Goal: Check status: Check status

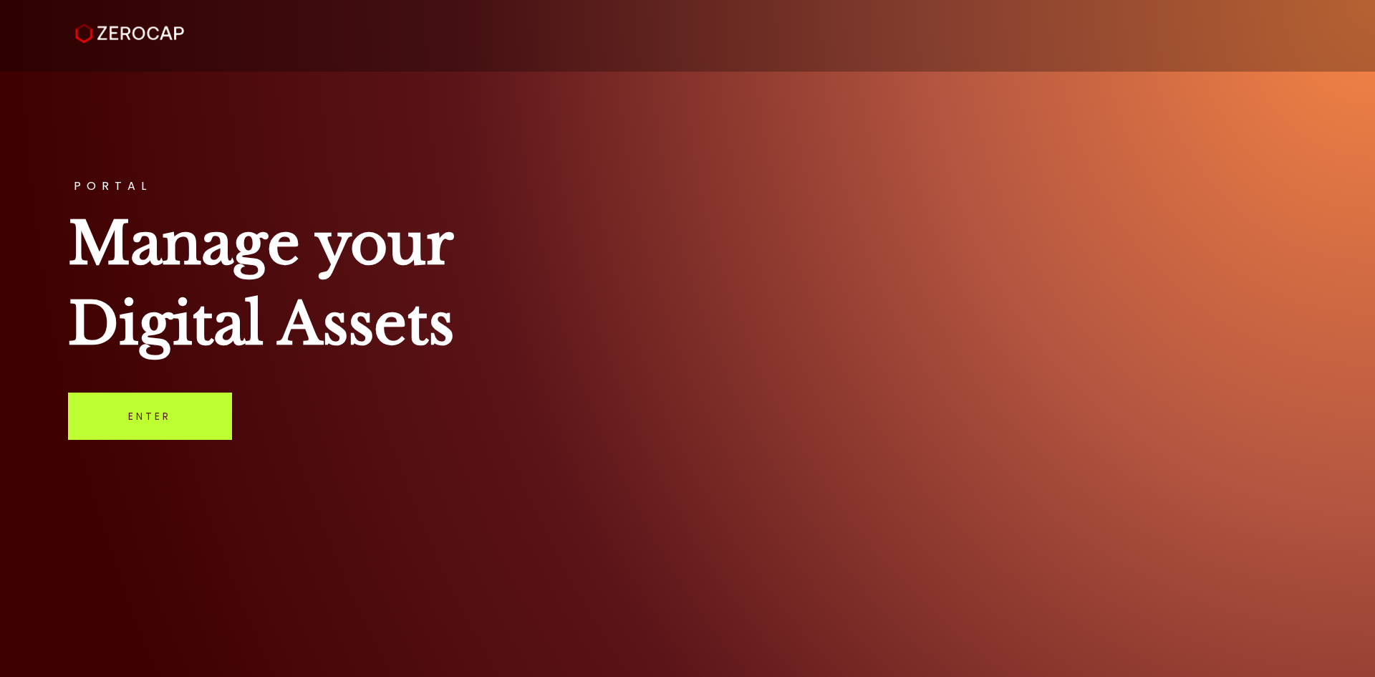
click at [165, 425] on link "Enter" at bounding box center [150, 415] width 164 height 47
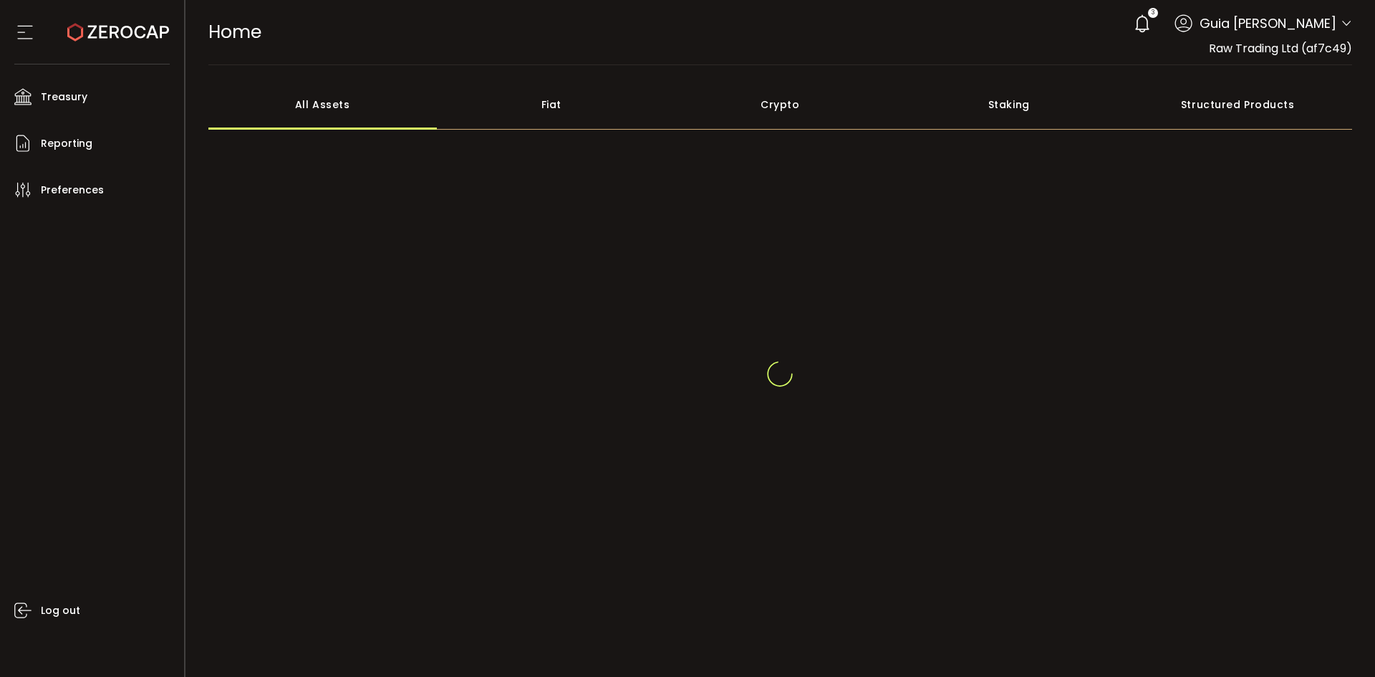
click at [1347, 27] on icon at bounding box center [1345, 23] width 11 height 11
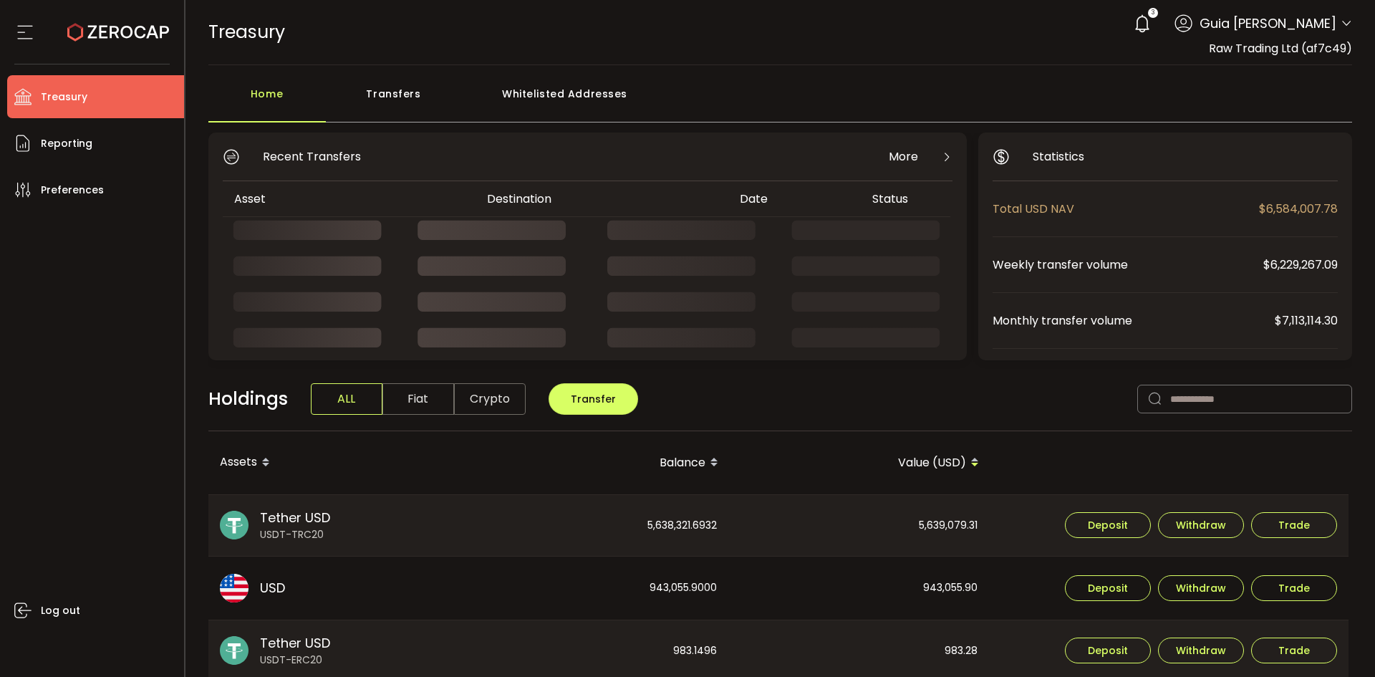
click at [116, 314] on div "Log out" at bounding box center [95, 438] width 177 height 455
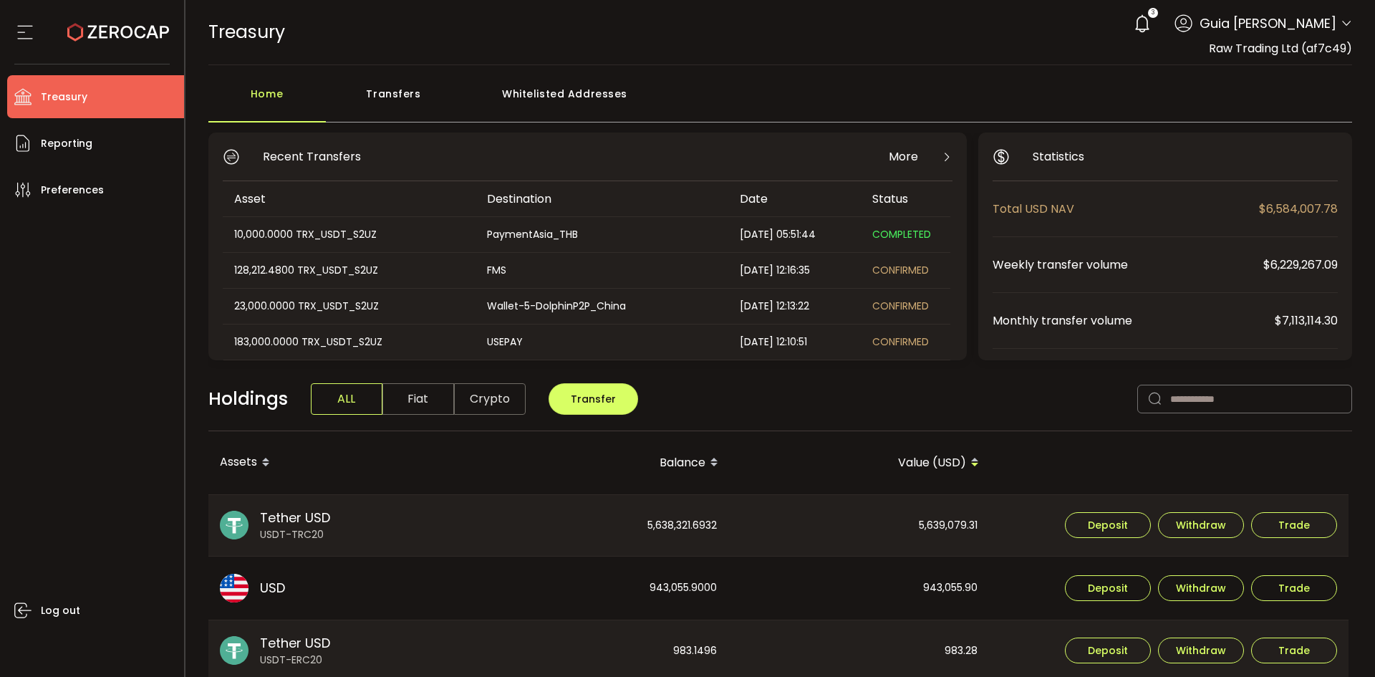
click at [1296, 38] on div "3 Guia Camille Valderama Account Raw Trading Ltd (af7c49) Raw Trading Ltd (Paym…" at bounding box center [1239, 32] width 226 height 49
click at [1322, 23] on span "Guia Camille Valderama" at bounding box center [1267, 23] width 137 height 19
click at [1340, 21] on icon at bounding box center [1345, 23] width 11 height 11
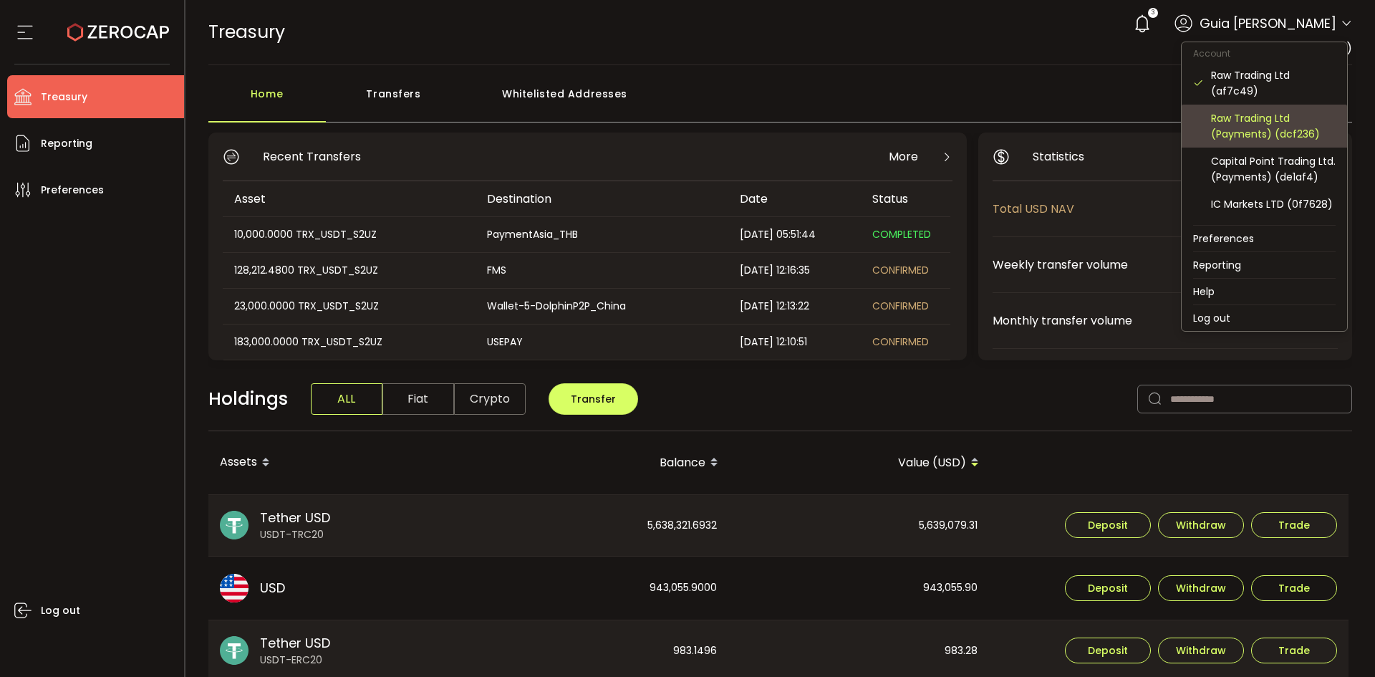
click at [1283, 132] on div "Raw Trading Ltd (Payments) (dcf236)" at bounding box center [1273, 126] width 125 height 32
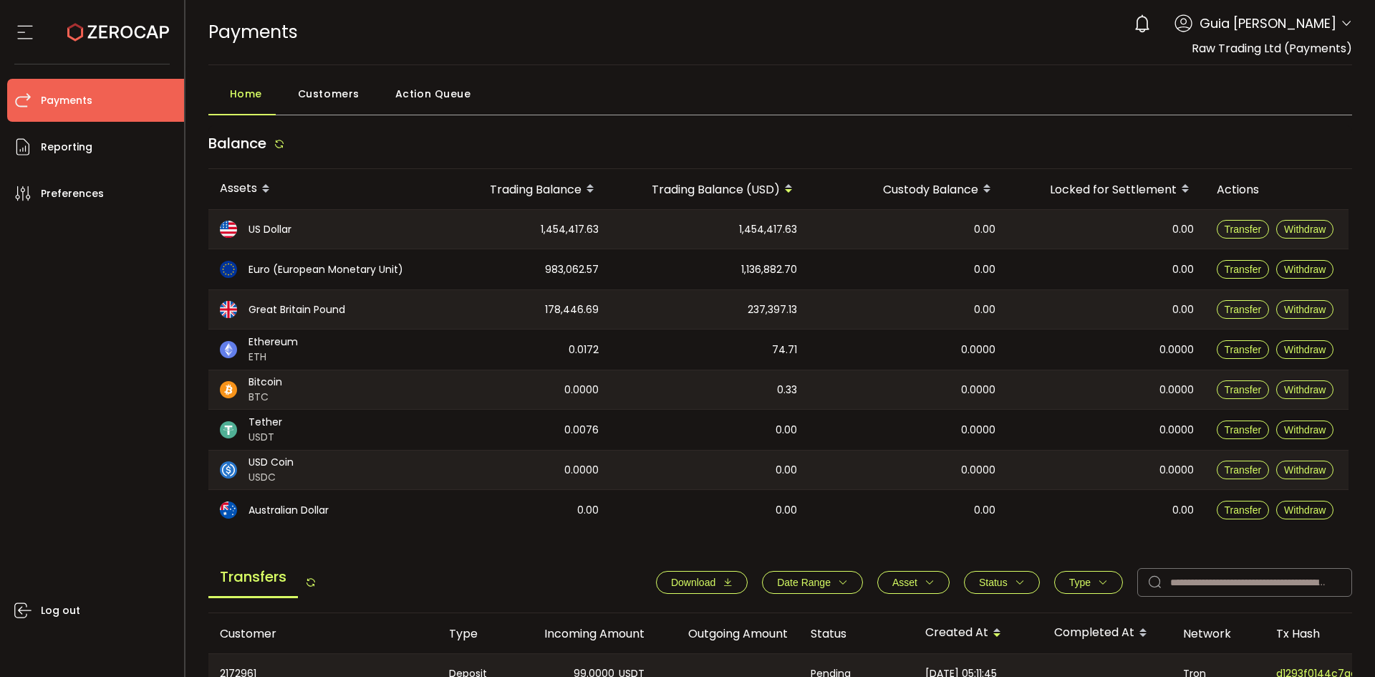
click at [1292, 23] on span "Guia Camille Valderama" at bounding box center [1267, 23] width 137 height 19
click at [1334, 26] on div "0 Guia Camille Valderama Account Raw Trading Ltd (af7c49) Raw Trading Ltd (Paym…" at bounding box center [1239, 24] width 226 height 32
drag, startPoint x: 1350, startPoint y: 22, endPoint x: 1339, endPoint y: 22, distance: 11.5
click at [1349, 22] on header "PDF is being processed and will download to your computer PAYMENTS Buy Power $0…" at bounding box center [780, 32] width 1190 height 65
click at [1340, 22] on icon at bounding box center [1345, 23] width 11 height 11
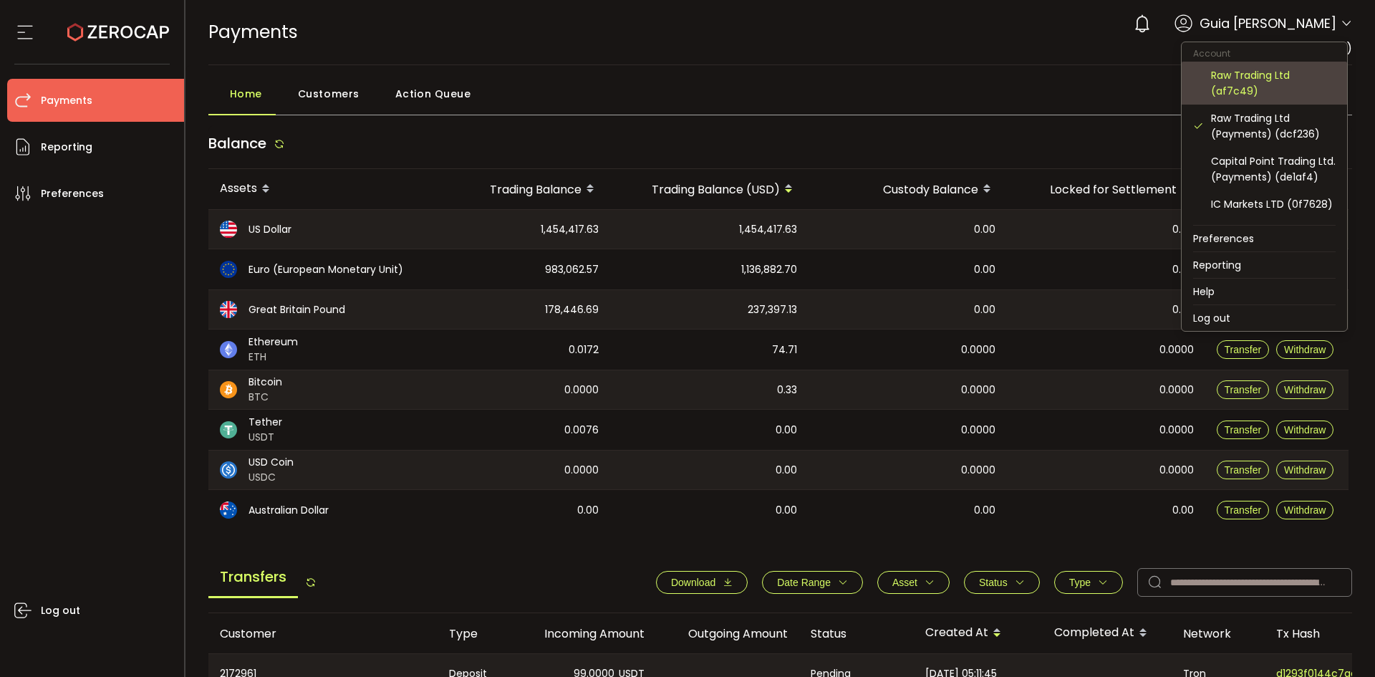
click at [1269, 90] on div "Raw Trading Ltd (af7c49)" at bounding box center [1273, 83] width 125 height 32
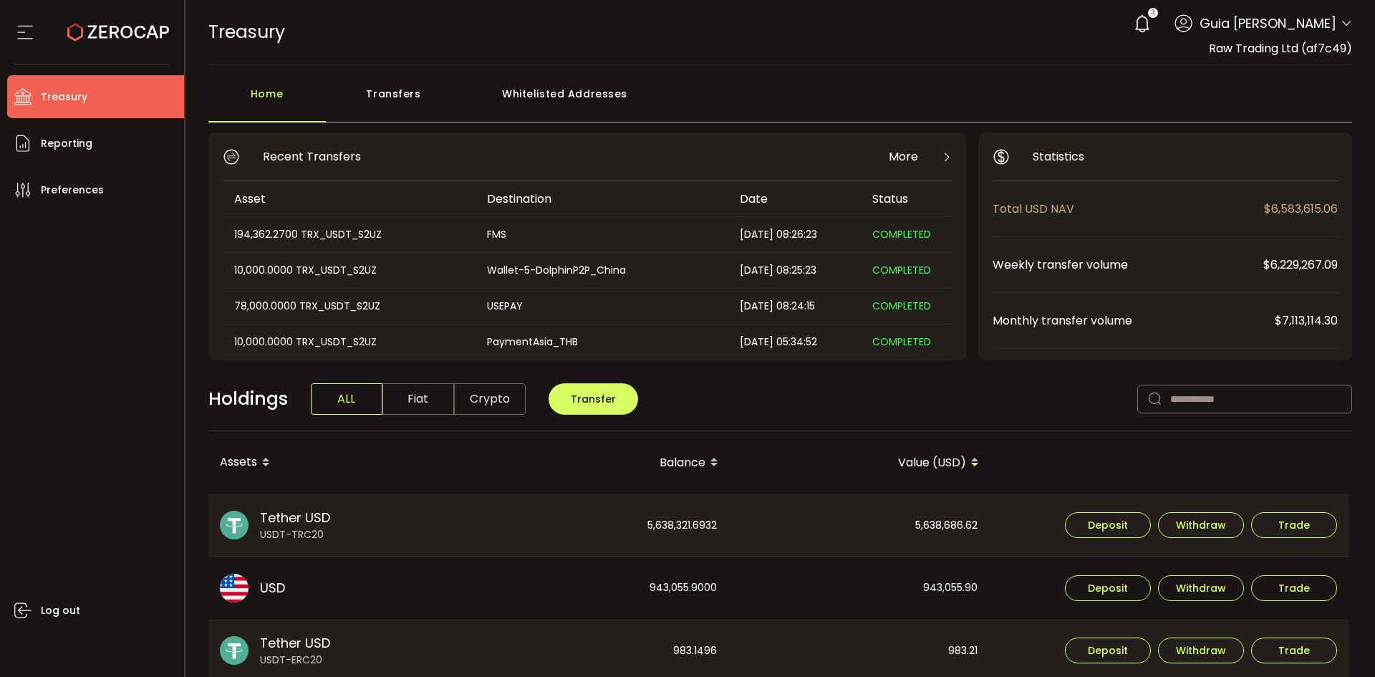
scroll to position [143, 0]
drag, startPoint x: 832, startPoint y: 233, endPoint x: 743, endPoint y: 232, distance: 88.8
click at [743, 232] on div "2025-10-09 11:25:06" at bounding box center [794, 234] width 132 height 16
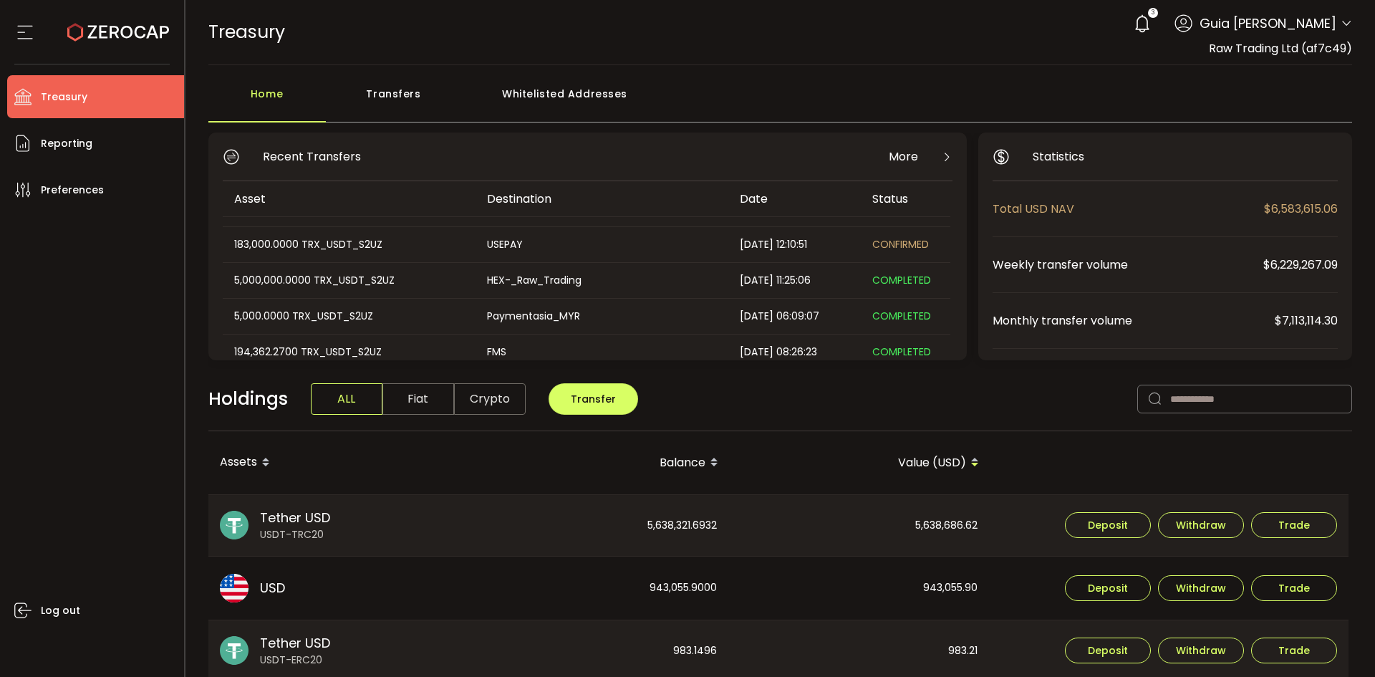
scroll to position [72, 0]
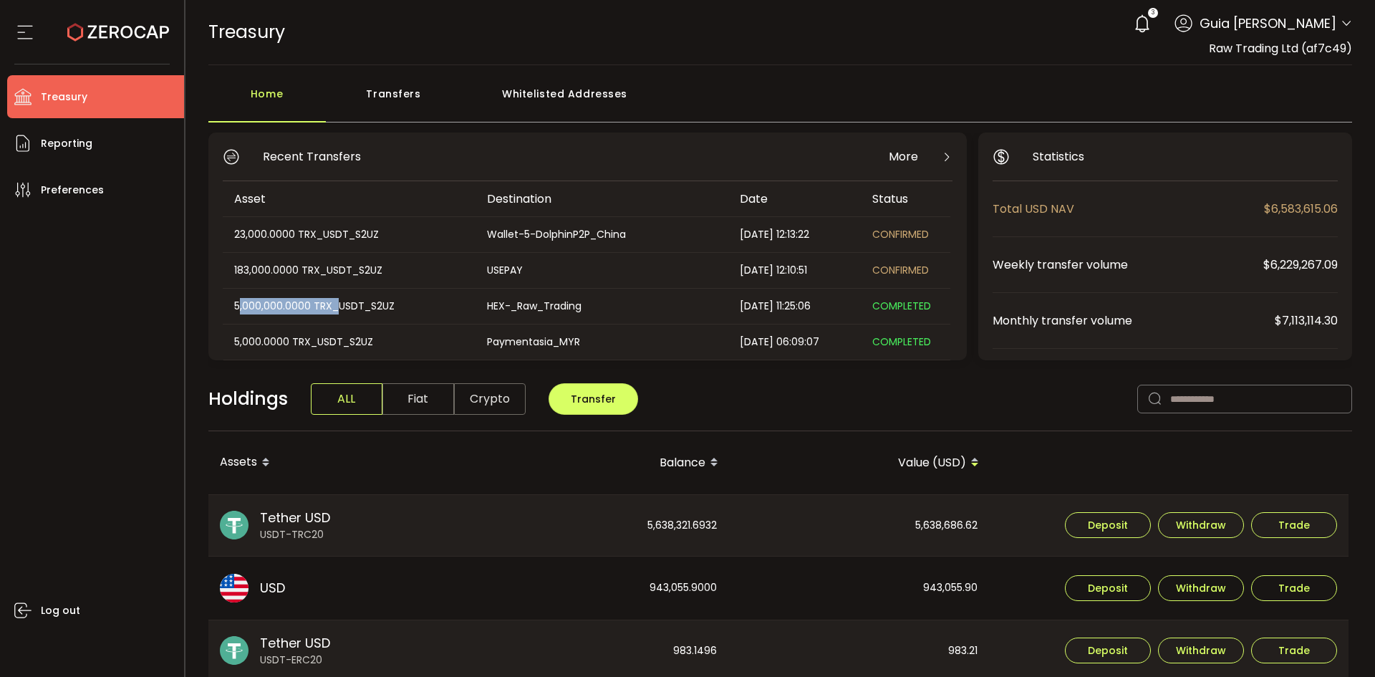
drag, startPoint x: 239, startPoint y: 305, endPoint x: 340, endPoint y: 310, distance: 101.1
click at [340, 310] on div "5,000,000.0000 TRX_USDT_S2UZ" at bounding box center [348, 306] width 251 height 16
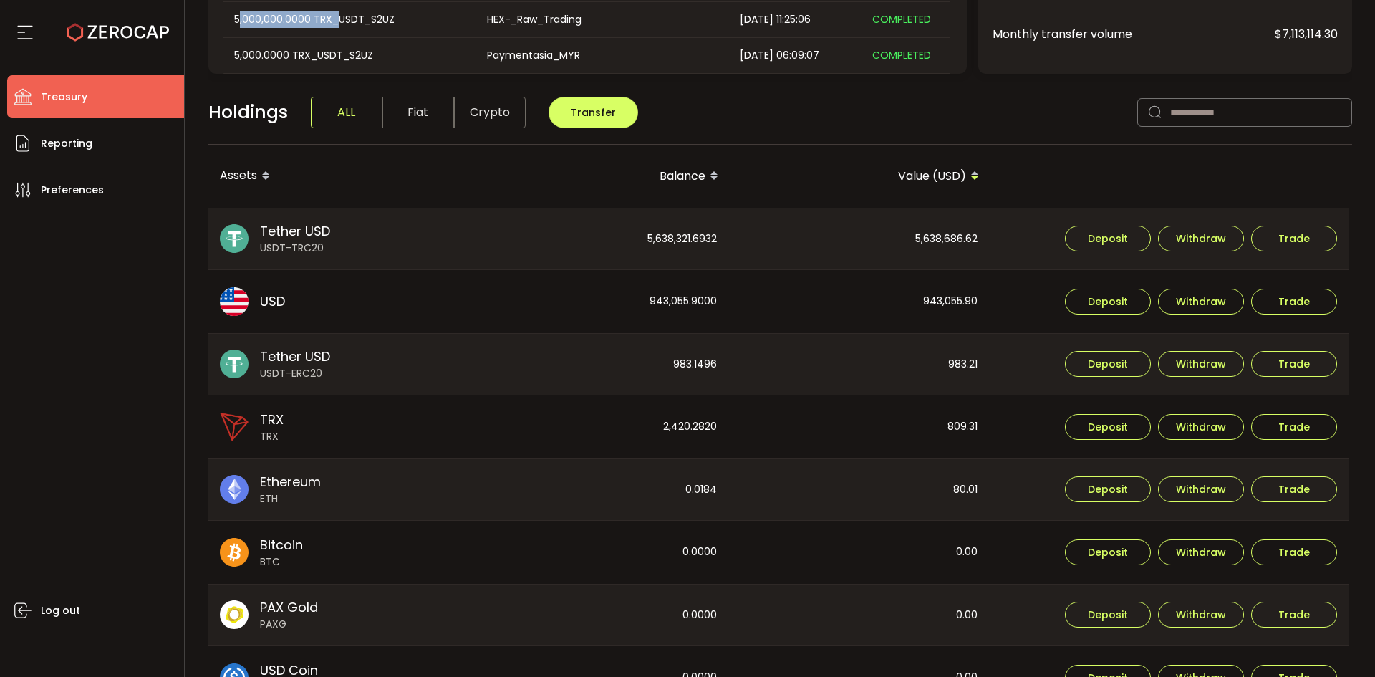
scroll to position [0, 0]
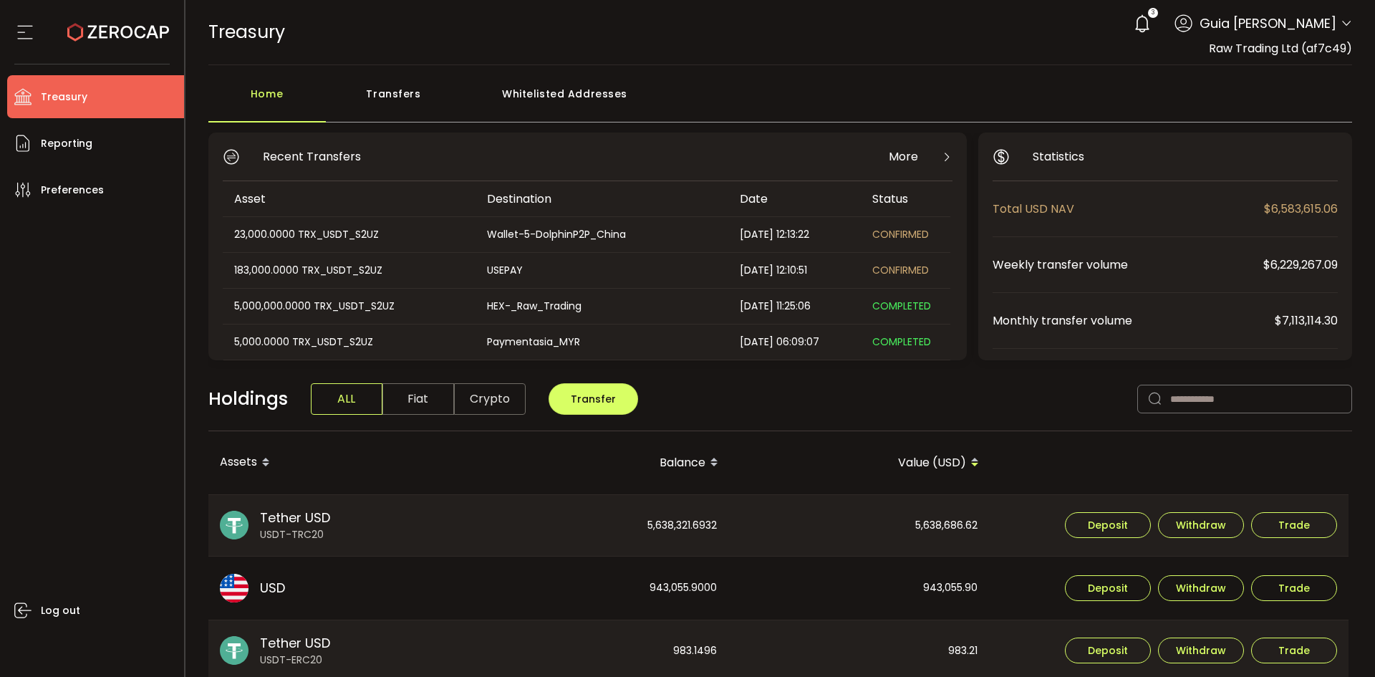
click at [489, 402] on span "Crypto" at bounding box center [490, 399] width 72 height 32
click at [389, 397] on span "Fiat" at bounding box center [418, 399] width 72 height 32
click at [505, 398] on span "Crypto" at bounding box center [490, 399] width 72 height 32
click at [331, 383] on span "ALL" at bounding box center [347, 399] width 72 height 32
click at [381, 93] on div "Transfers" at bounding box center [394, 100] width 136 height 43
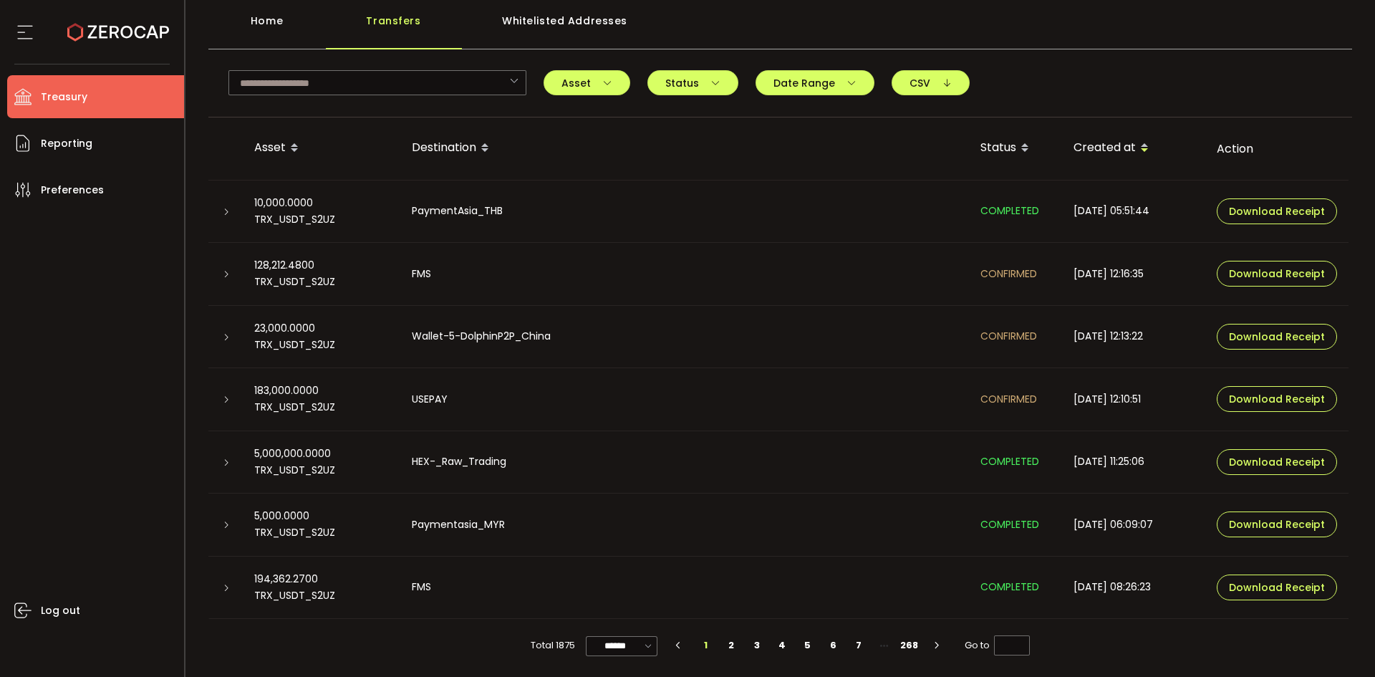
scroll to position [75, 0]
